Goal: Task Accomplishment & Management: Use online tool/utility

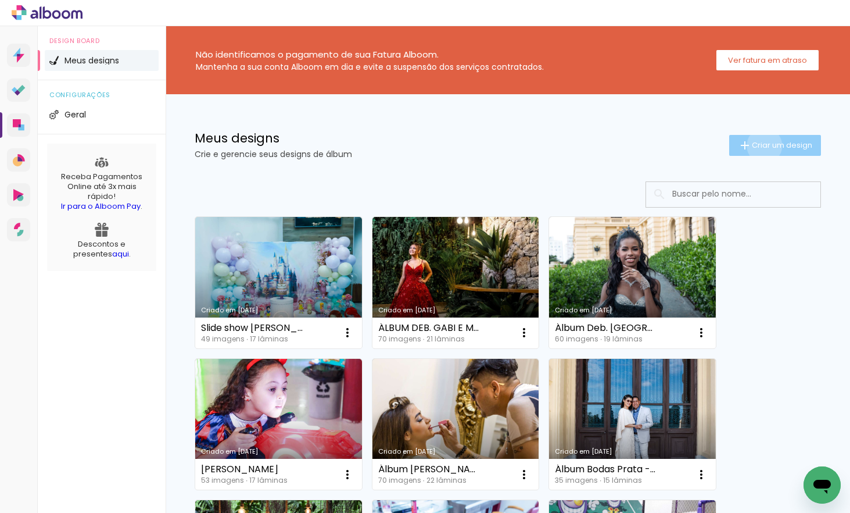
click at [754, 145] on span "Criar um design" at bounding box center [782, 145] width 60 height 8
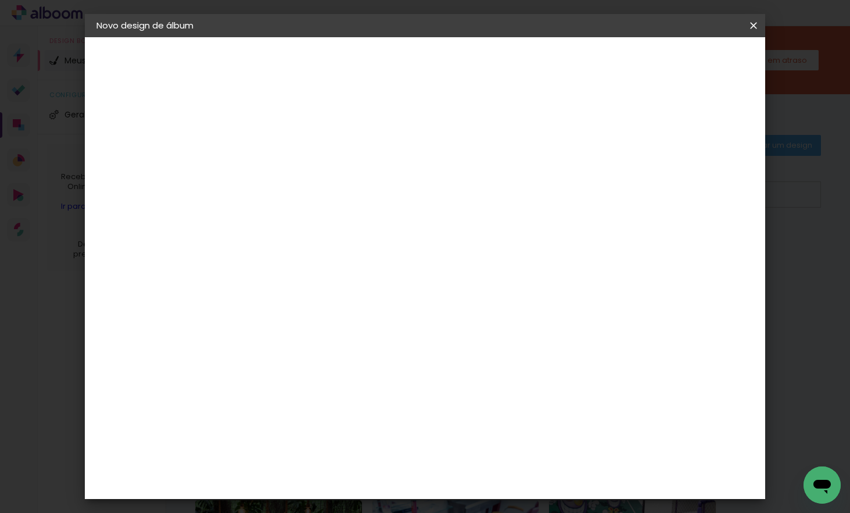
click at [287, 155] on input at bounding box center [287, 156] width 0 height 18
type input "Teste"
type paper-input "Teste"
click at [0, 0] on slot "Avançar" at bounding box center [0, 0] width 0 height 0
click at [340, 223] on input at bounding box center [316, 221] width 117 height 15
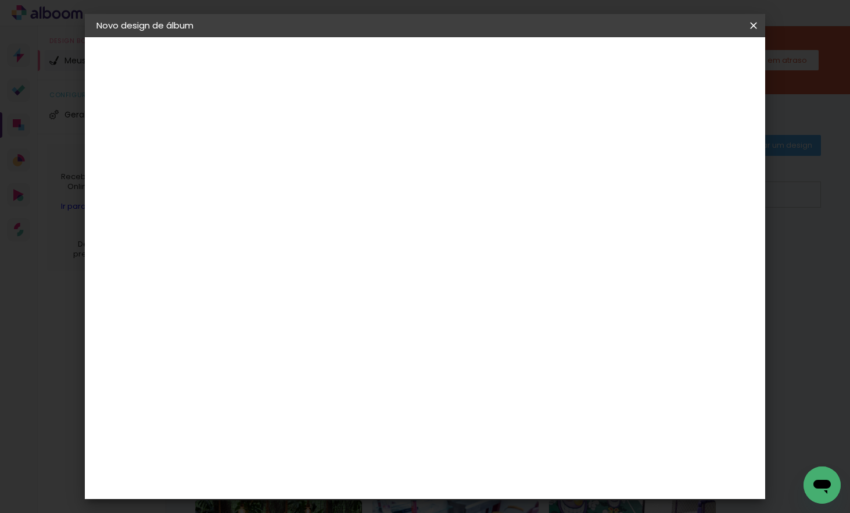
type input "selp"
type paper-input "selp"
click at [335, 262] on div "SELPABRASIL" at bounding box center [307, 262] width 56 height 9
click at [0, 0] on slot "Avançar" at bounding box center [0, 0] width 0 height 0
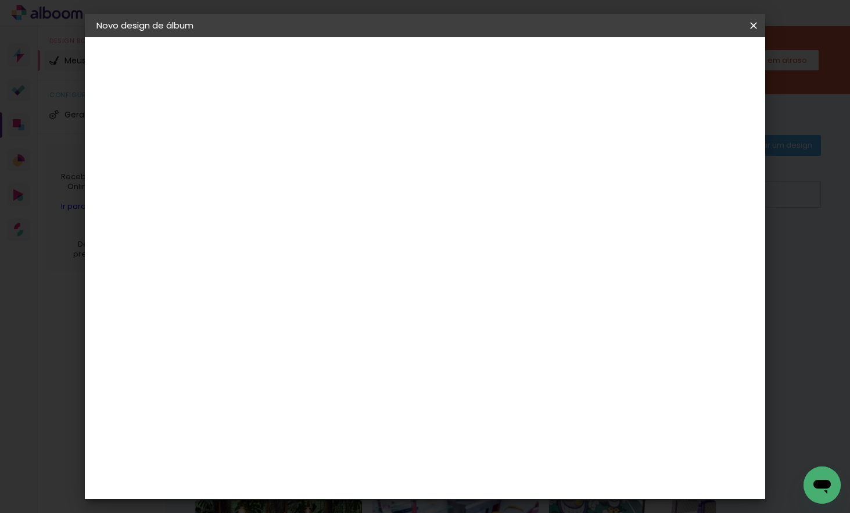
click at [365, 248] on span "20 × 30" at bounding box center [338, 263] width 54 height 31
click at [0, 0] on slot "Avançar" at bounding box center [0, 0] width 0 height 0
click at [610, 67] on paper-button "Voltar" at bounding box center [586, 62] width 47 height 20
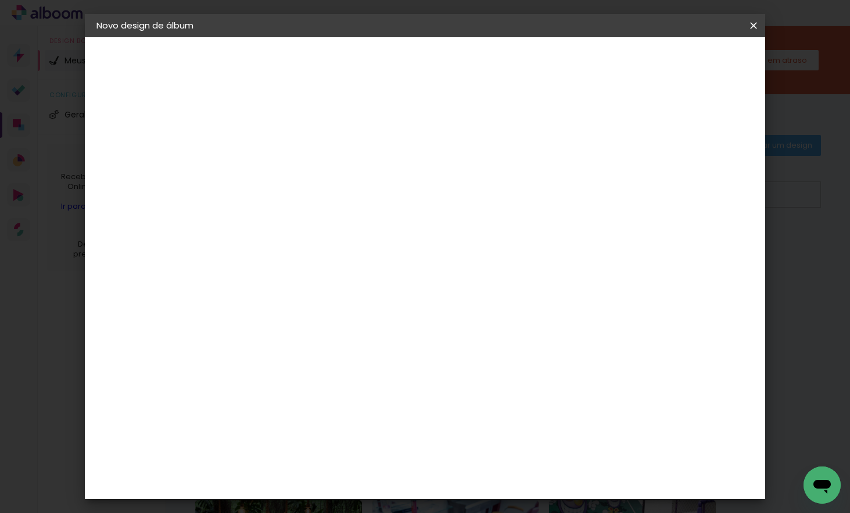
type input "30,5"
type input "50,6"
click at [0, 0] on slot "Avançar" at bounding box center [0, 0] width 0 height 0
click at [0, 0] on slot "Voltar" at bounding box center [0, 0] width 0 height 0
click at [413, 67] on paper-button "Voltar" at bounding box center [389, 62] width 47 height 20
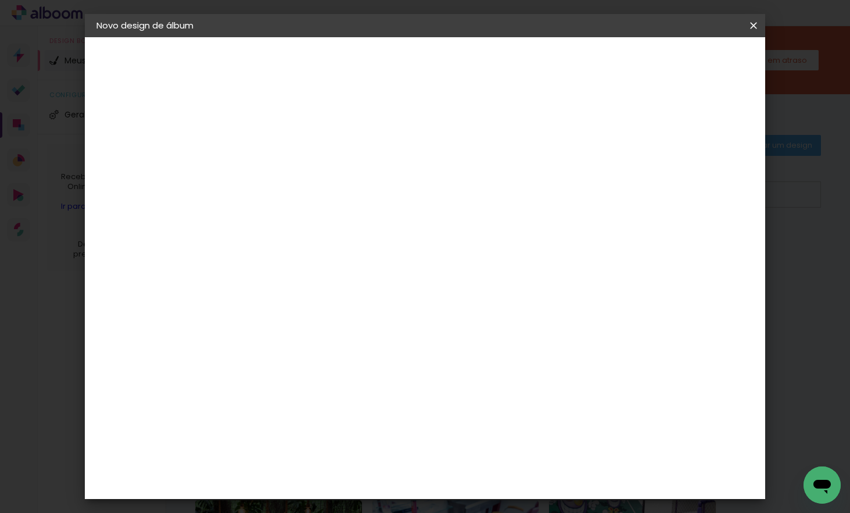
click at [0, 0] on slot "Tamanho Livre" at bounding box center [0, 0] width 0 height 0
click at [0, 0] on slot "Avançar" at bounding box center [0, 0] width 0 height 0
click at [0, 0] on slot "Voltar" at bounding box center [0, 0] width 0 height 0
click at [301, 224] on input "selp" at bounding box center [305, 221] width 94 height 15
type input "s"
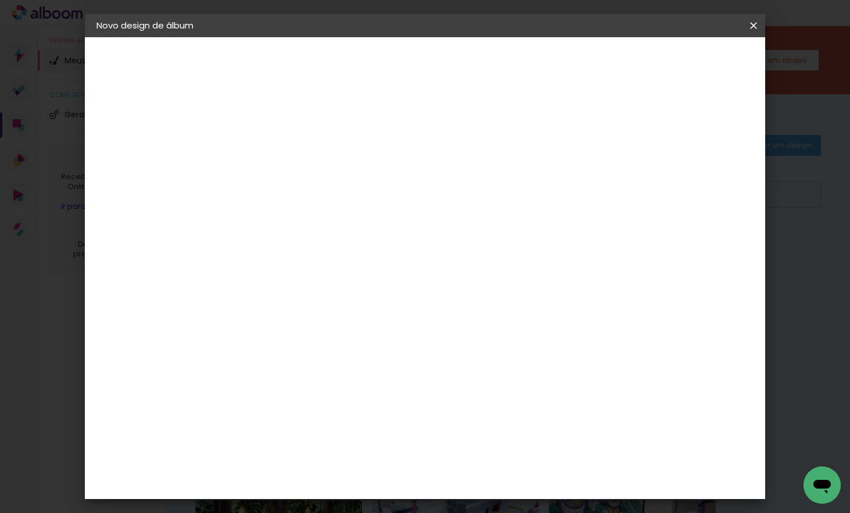
click at [0, 0] on slot "Tamanho Livre" at bounding box center [0, 0] width 0 height 0
click at [0, 0] on slot "Avançar" at bounding box center [0, 0] width 0 height 0
click at [422, 182] on span "cm" at bounding box center [416, 181] width 14 height 17
click at [413, 180] on span "cm" at bounding box center [416, 181] width 14 height 17
click at [409, 181] on span "cm" at bounding box center [416, 181] width 14 height 17
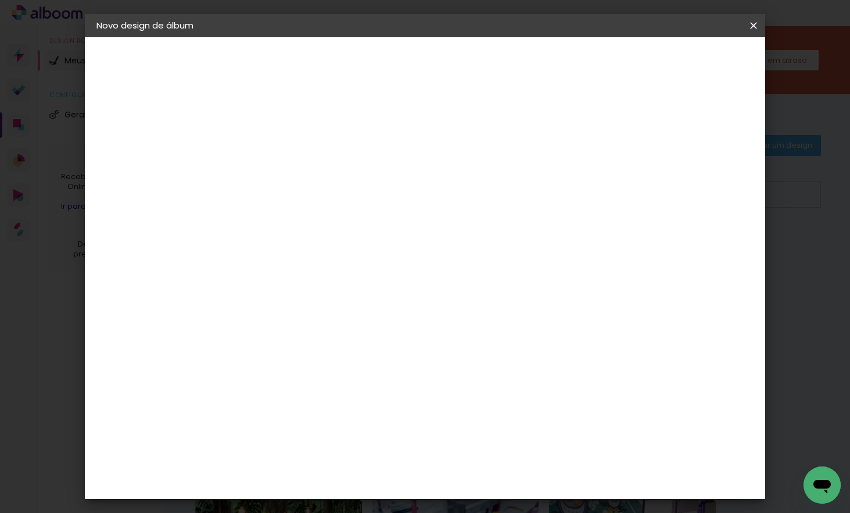
click at [403, 182] on span "25.3" at bounding box center [394, 181] width 29 height 17
click at [255, 330] on input "30,5" at bounding box center [250, 330] width 30 height 17
click at [158, 140] on div "Tamanho livre" at bounding box center [141, 143] width 40 height 16
click at [0, 0] on slot "Tamanho Livre" at bounding box center [0, 0] width 0 height 0
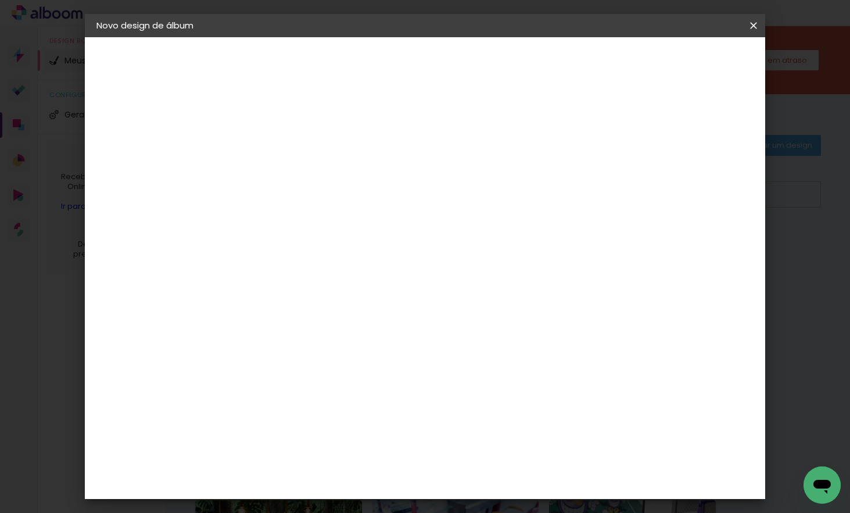
click at [0, 0] on slot "Avançar" at bounding box center [0, 0] width 0 height 0
click at [272, 334] on div "cm" at bounding box center [272, 330] width 14 height 17
click at [263, 331] on input "30,5" at bounding box center [250, 330] width 30 height 17
type input "30"
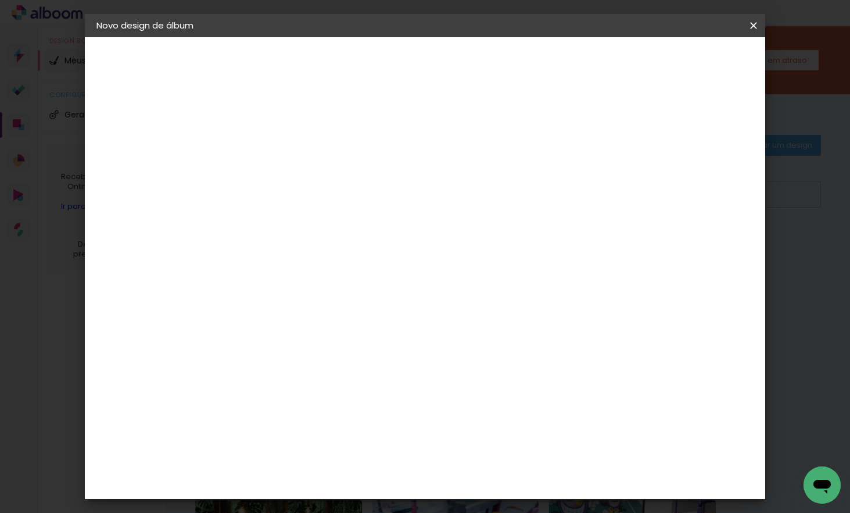
type paper-input "30"
click at [517, 411] on div "cm" at bounding box center [511, 408] width 14 height 17
type input "5"
type input "20"
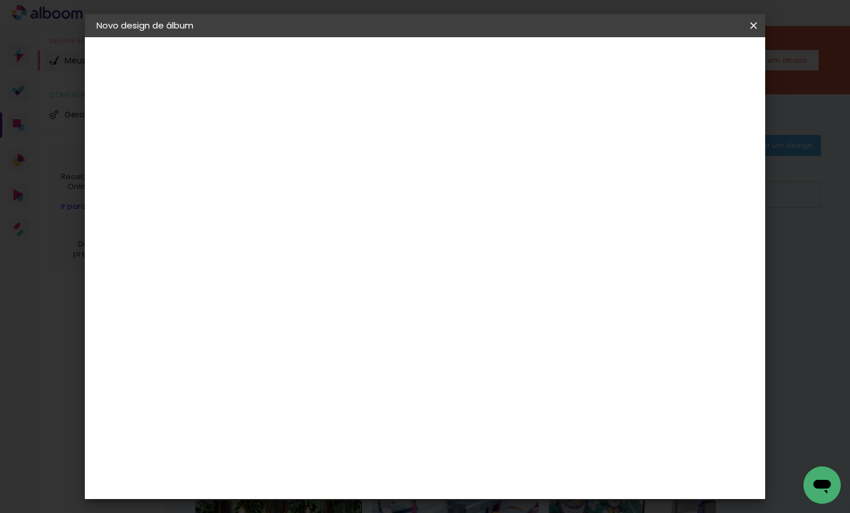
type paper-input "20"
click at [514, 62] on span "Iniciar design" at bounding box center [501, 66] width 27 height 16
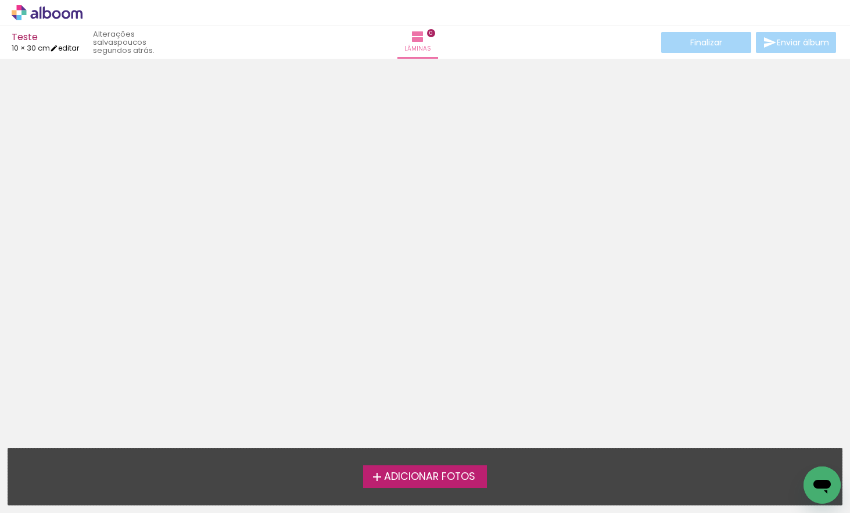
click at [73, 47] on link "editar" at bounding box center [64, 48] width 29 height 10
type input "30"
type input "20"
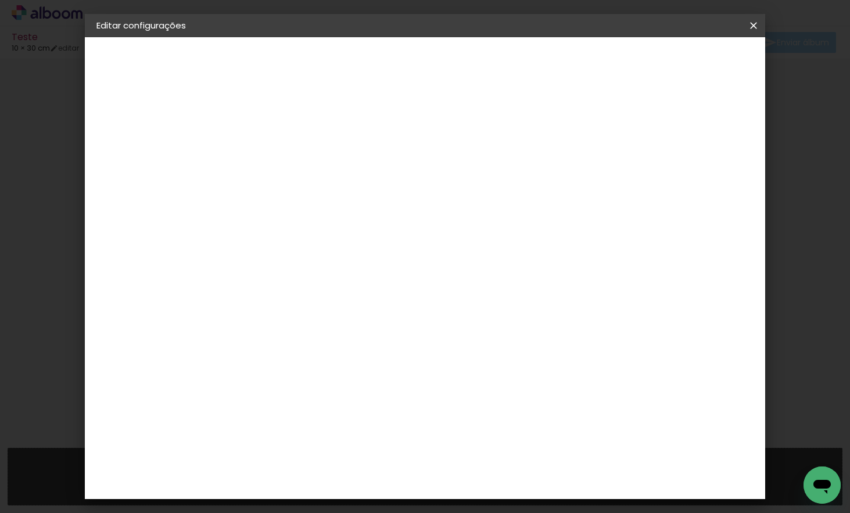
click at [456, 64] on span "Salvar configurações" at bounding box center [425, 66] width 59 height 16
click at [756, 26] on iron-icon at bounding box center [754, 26] width 14 height 12
click at [456, 60] on span "Salvar configurações" at bounding box center [425, 66] width 59 height 16
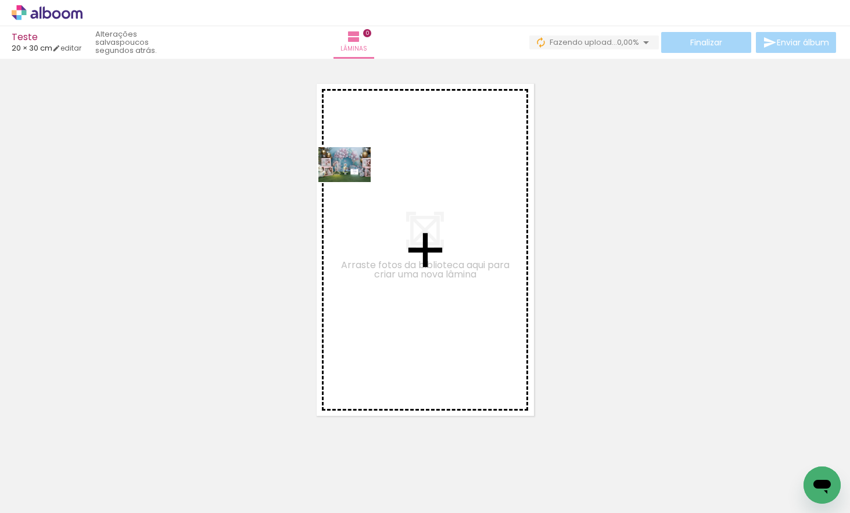
drag, startPoint x: 153, startPoint y: 461, endPoint x: 353, endPoint y: 184, distance: 341.4
click at [353, 183] on quentale-workspace at bounding box center [425, 256] width 850 height 513
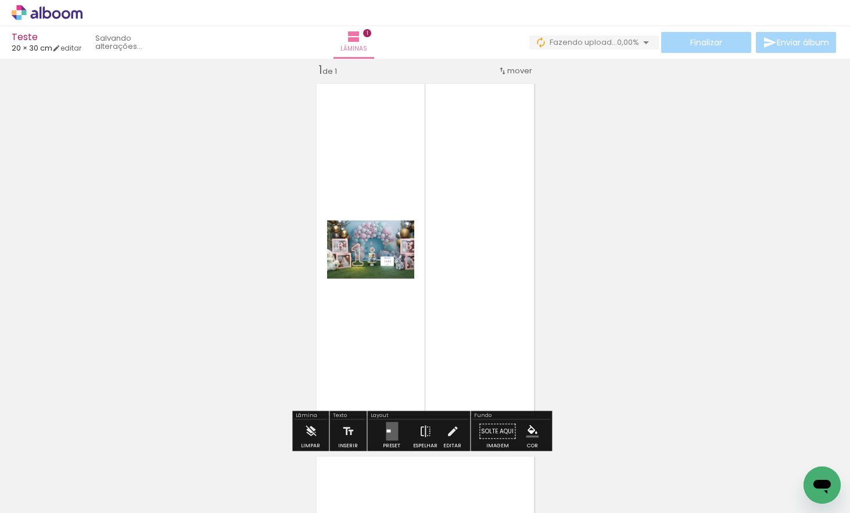
scroll to position [15, 0]
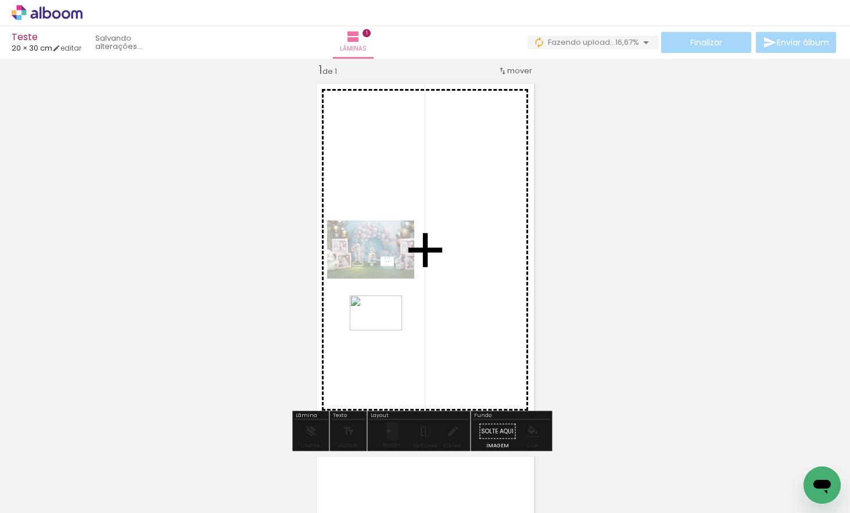
drag, startPoint x: 192, startPoint y: 484, endPoint x: 359, endPoint y: 372, distance: 200.7
click at [384, 331] on quentale-workspace at bounding box center [425, 256] width 850 height 513
drag, startPoint x: 258, startPoint y: 481, endPoint x: 396, endPoint y: 357, distance: 185.6
click at [403, 352] on quentale-workspace at bounding box center [425, 256] width 850 height 513
drag, startPoint x: 447, startPoint y: 477, endPoint x: 475, endPoint y: 313, distance: 166.9
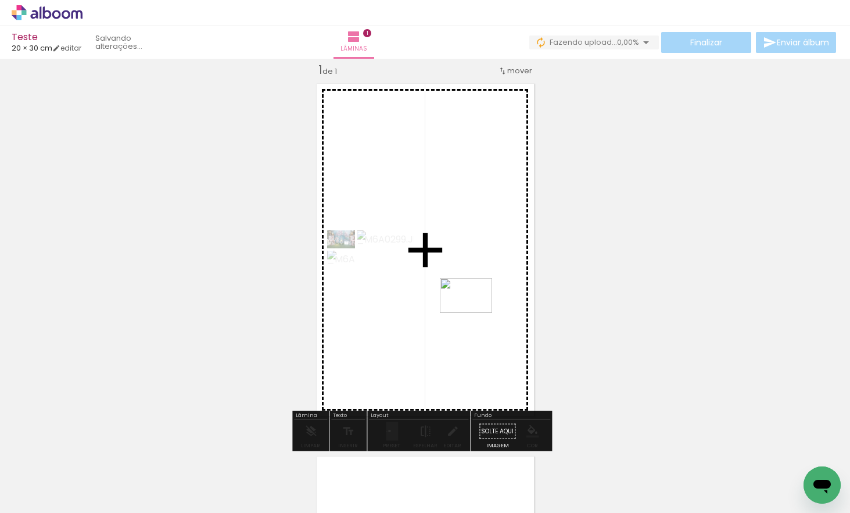
click at [475, 313] on quentale-workspace at bounding box center [425, 256] width 850 height 513
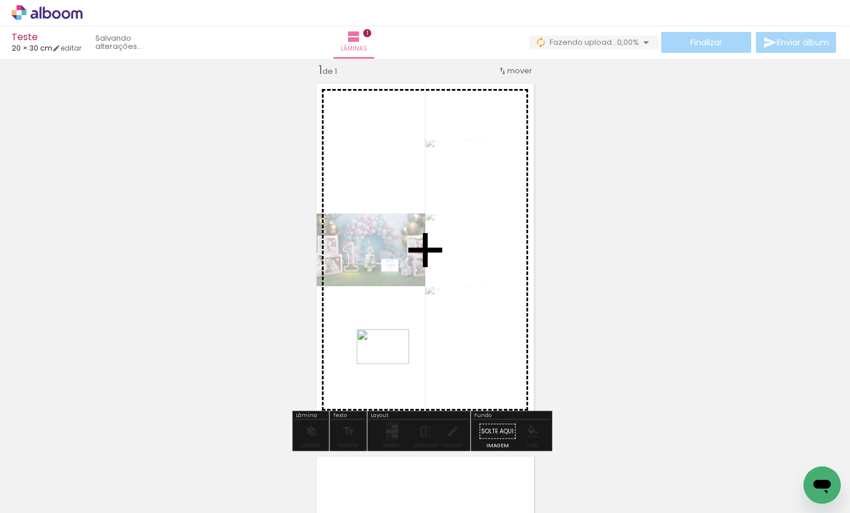
drag, startPoint x: 402, startPoint y: 427, endPoint x: 376, endPoint y: 428, distance: 26.2
click at [391, 364] on quentale-workspace at bounding box center [425, 256] width 850 height 513
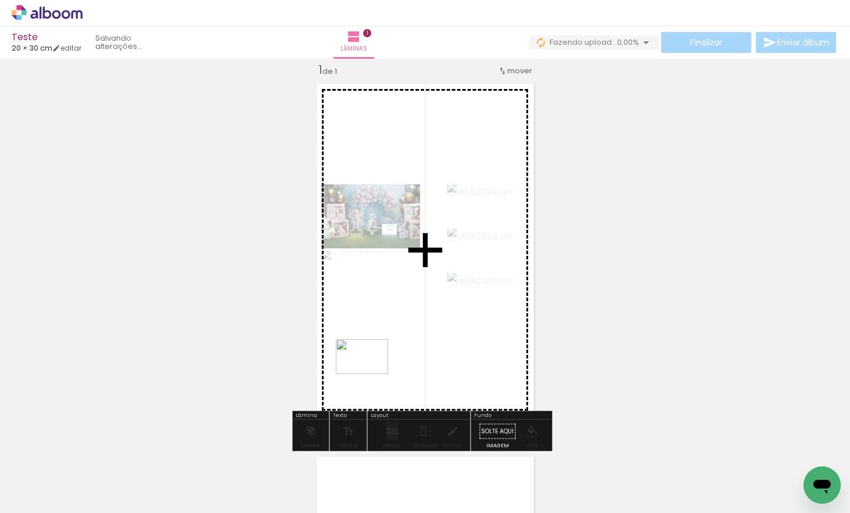
drag, startPoint x: 324, startPoint y: 474, endPoint x: 371, endPoint y: 374, distance: 111.0
click at [371, 374] on quentale-workspace at bounding box center [425, 256] width 850 height 513
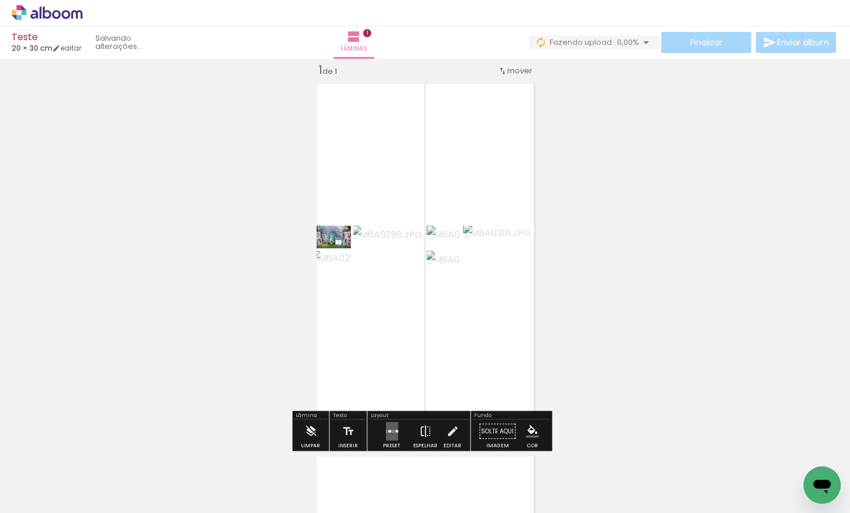
click at [388, 431] on div at bounding box center [389, 431] width 3 height 2
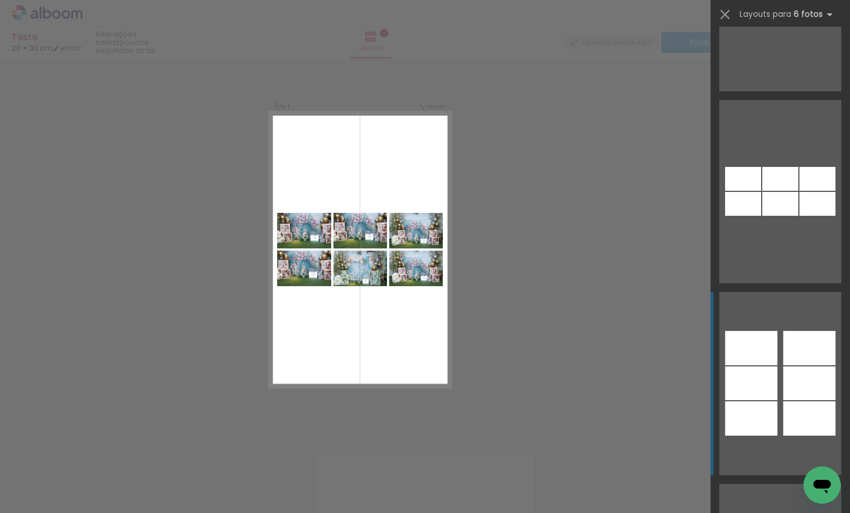
scroll to position [8376, 0]
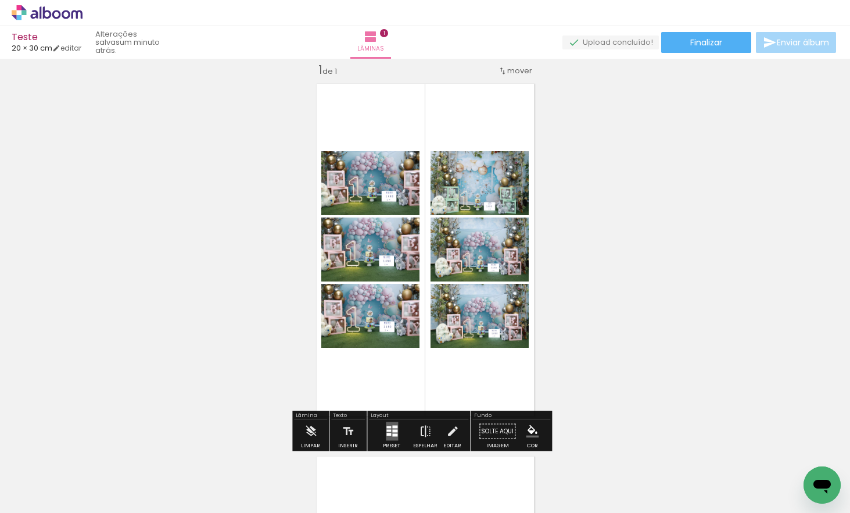
click at [649, 266] on div "Inserir lâmina 1 de 1" at bounding box center [425, 421] width 850 height 746
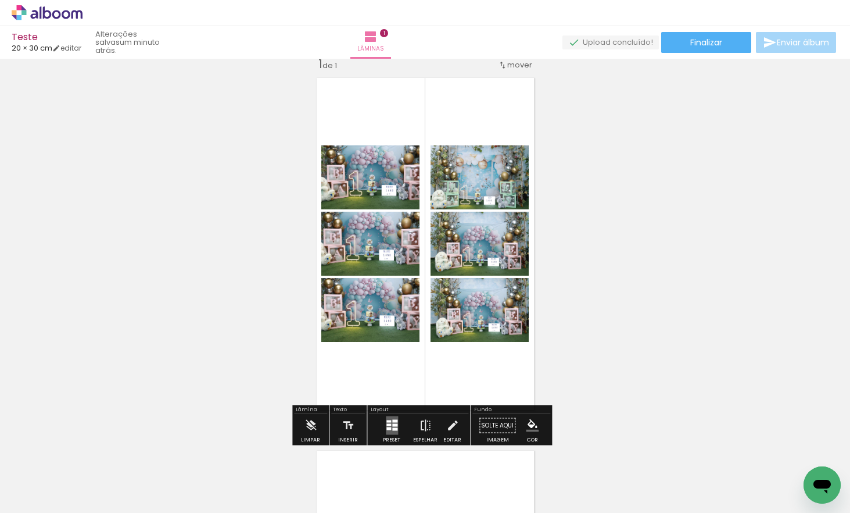
scroll to position [19, 0]
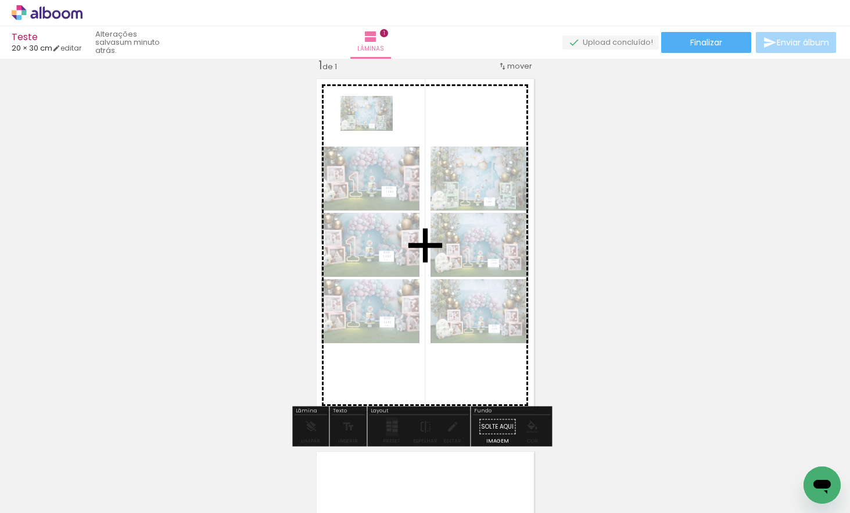
drag, startPoint x: 451, startPoint y: 474, endPoint x: 376, endPoint y: 131, distance: 351.8
click at [376, 131] on quentale-workspace at bounding box center [425, 256] width 850 height 513
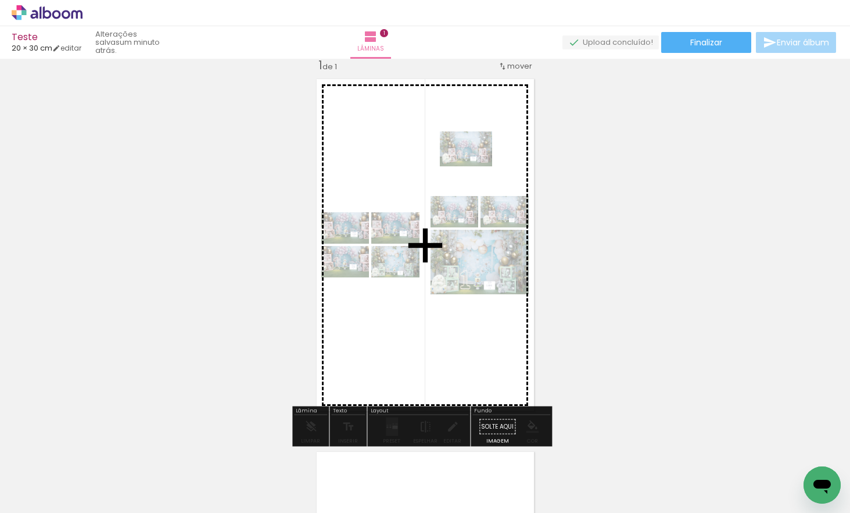
drag, startPoint x: 404, startPoint y: 466, endPoint x: 484, endPoint y: 178, distance: 298.0
click at [475, 167] on quentale-workspace at bounding box center [425, 256] width 850 height 513
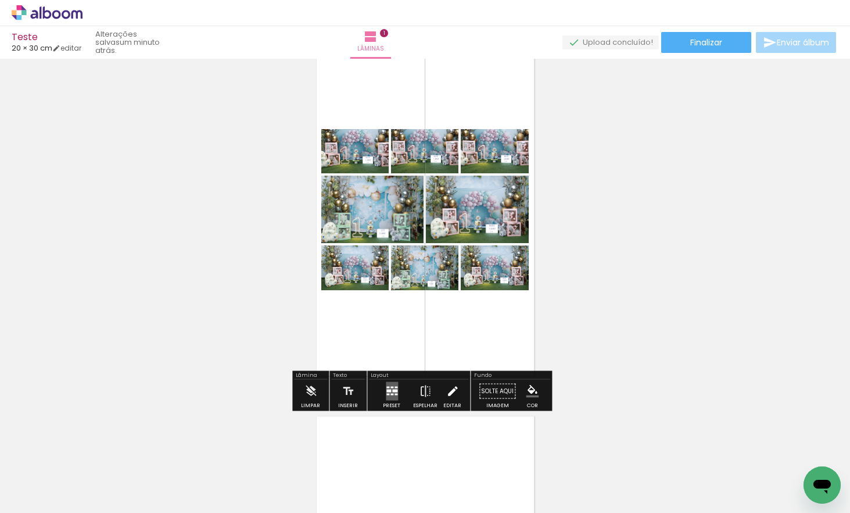
scroll to position [100, 0]
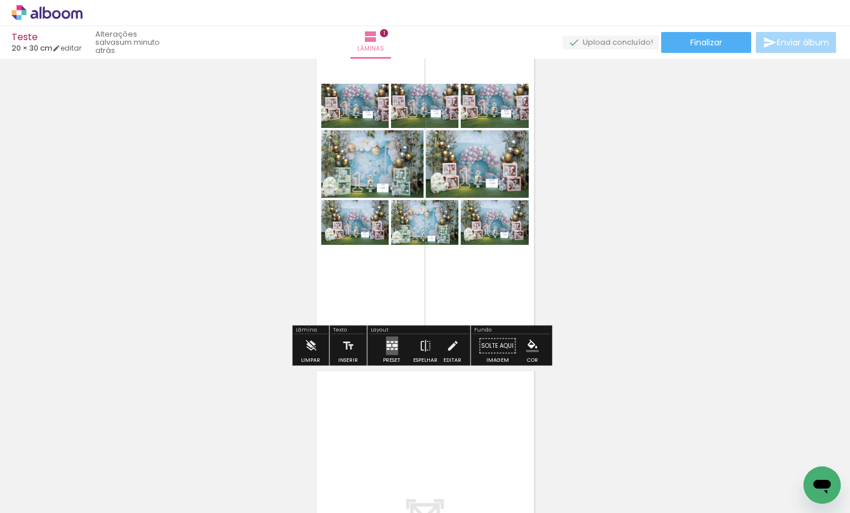
click at [391, 348] on quentale-layouter at bounding box center [392, 346] width 12 height 19
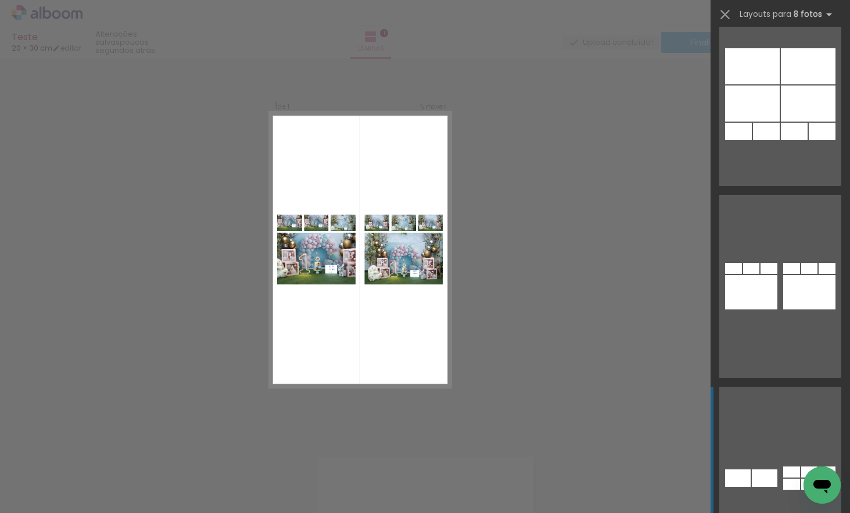
scroll to position [4318, 0]
